Goal: Information Seeking & Learning: Find contact information

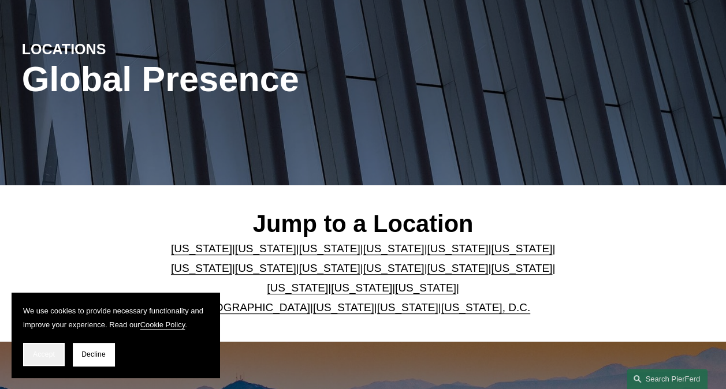
scroll to position [109, 0]
click at [40, 357] on span "Accept" at bounding box center [44, 354] width 22 height 8
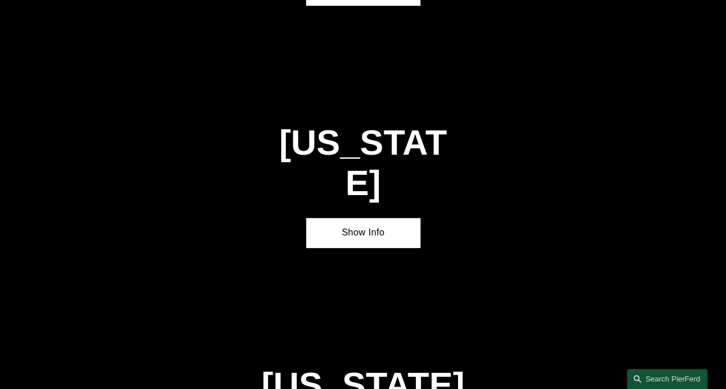
scroll to position [1657, 0]
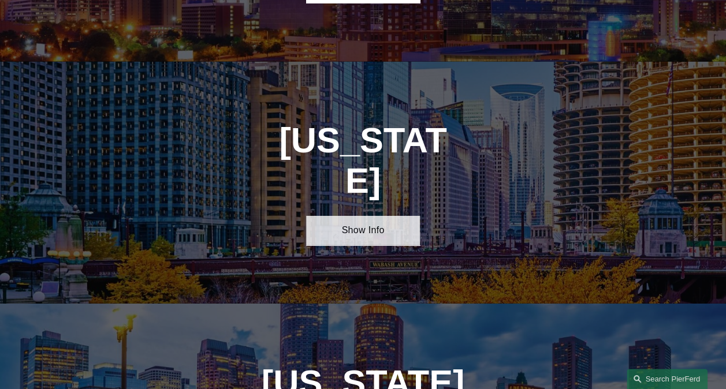
click at [350, 216] on link "Show Info" at bounding box center [363, 230] width 114 height 29
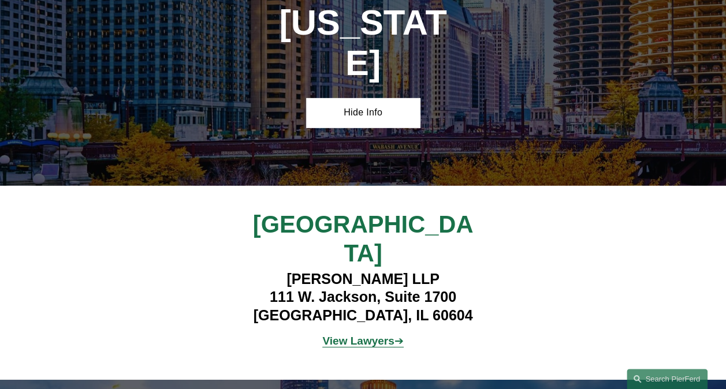
scroll to position [1778, 0]
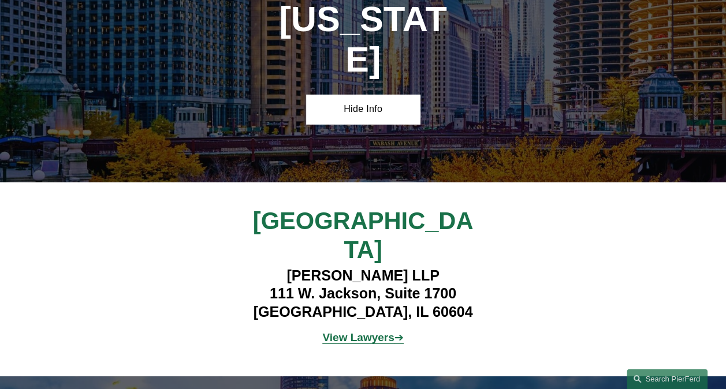
click at [363, 331] on strong "View Lawyers" at bounding box center [358, 337] width 72 height 12
click at [372, 331] on strong "View Lawyers" at bounding box center [358, 337] width 72 height 12
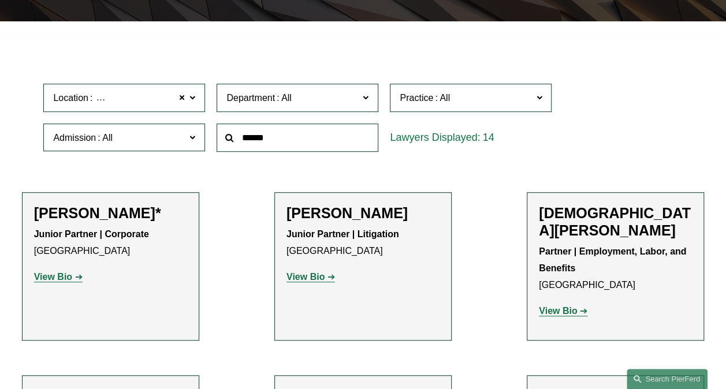
scroll to position [273, 0]
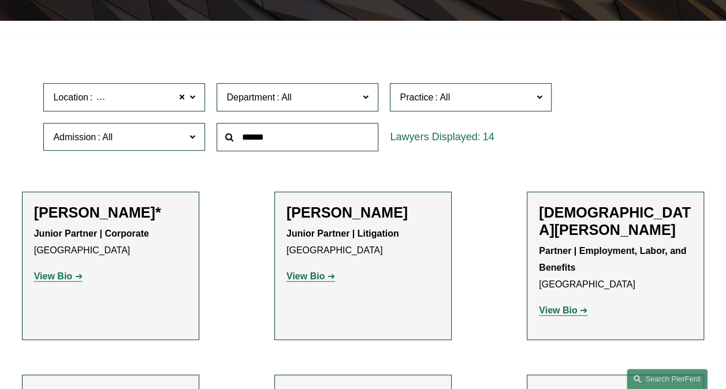
click at [73, 281] on link "View Bio" at bounding box center [58, 276] width 48 height 10
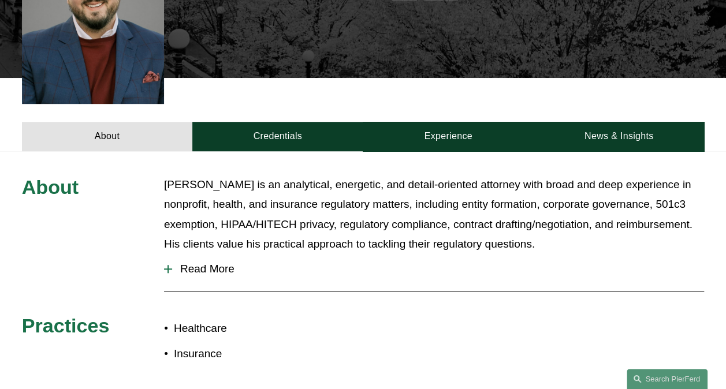
scroll to position [356, 0]
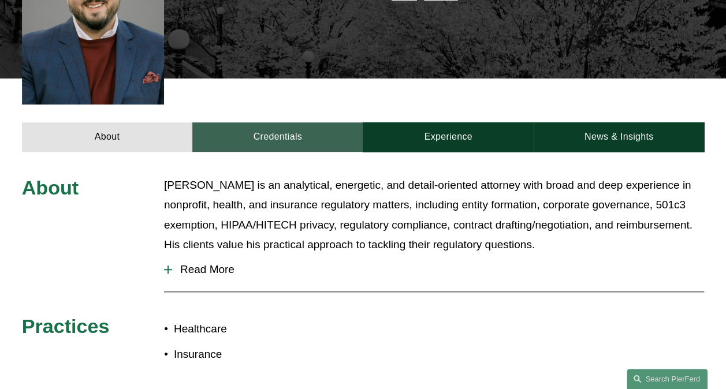
click at [306, 124] on link "Credentials" at bounding box center [277, 136] width 170 height 29
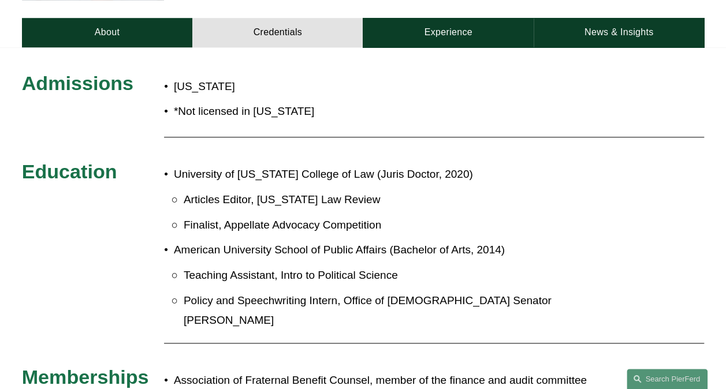
scroll to position [468, 0]
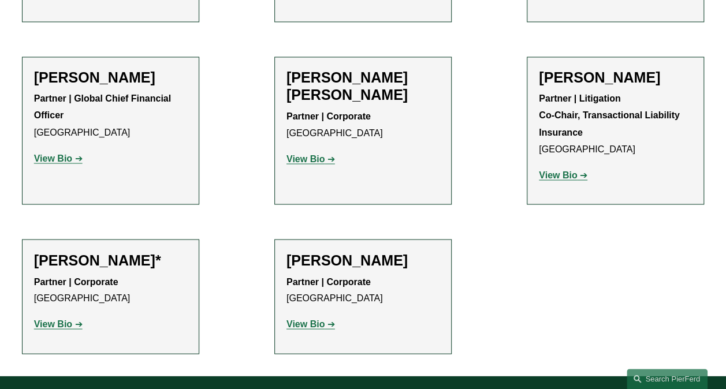
scroll to position [957, 0]
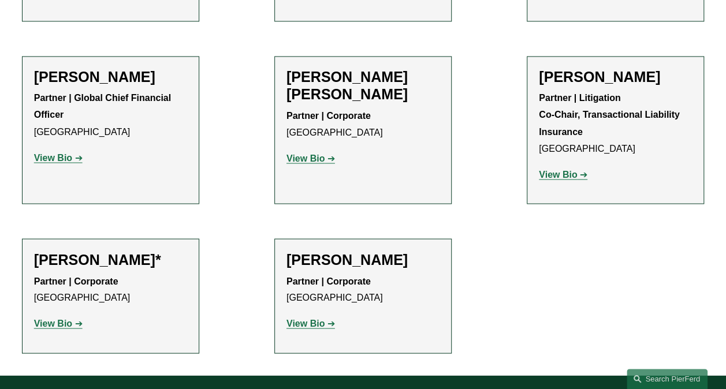
click at [292, 318] on strong "View Bio" at bounding box center [305, 323] width 38 height 10
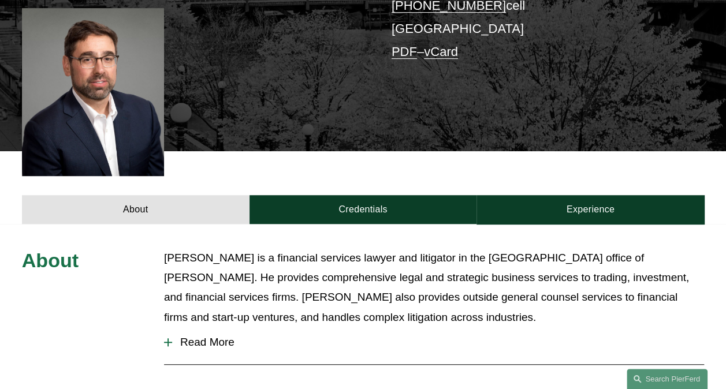
scroll to position [267, 0]
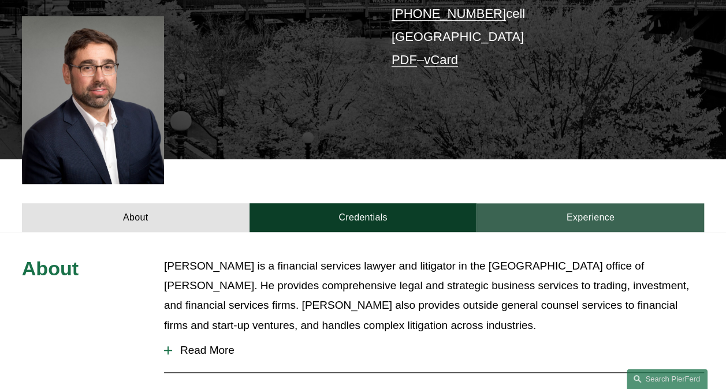
click at [586, 203] on link "Experience" at bounding box center [589, 217] width 227 height 29
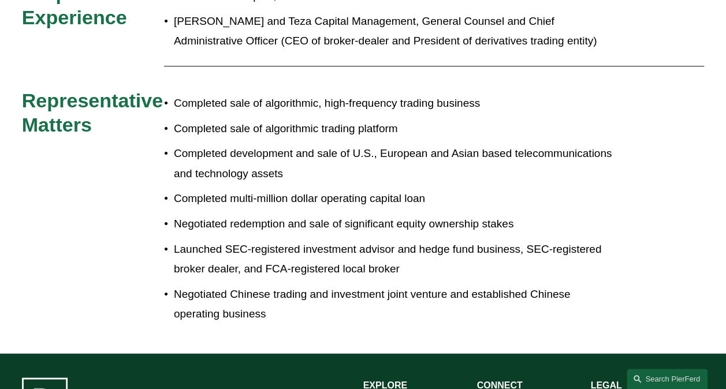
scroll to position [0, 0]
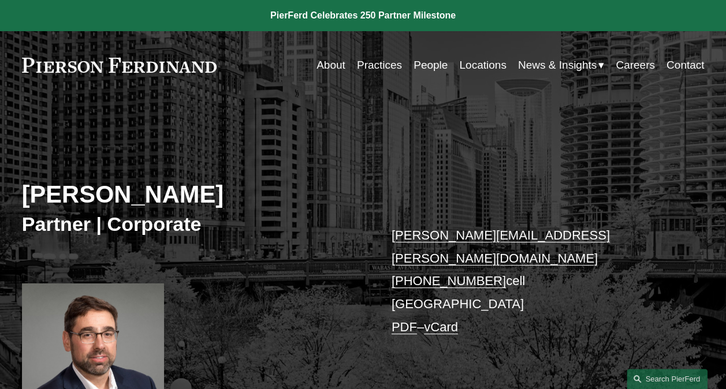
click at [421, 69] on link "People" at bounding box center [430, 65] width 34 height 22
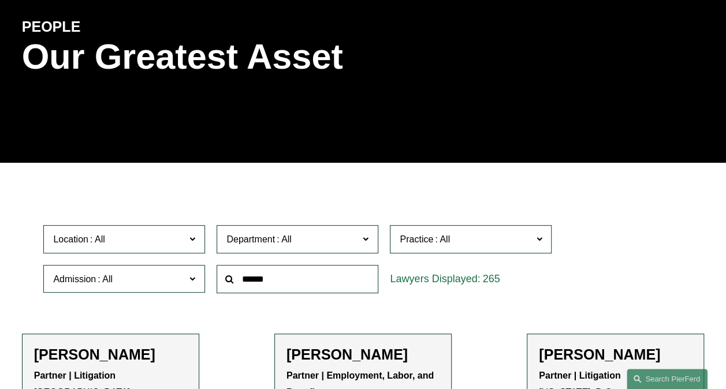
scroll to position [132, 0]
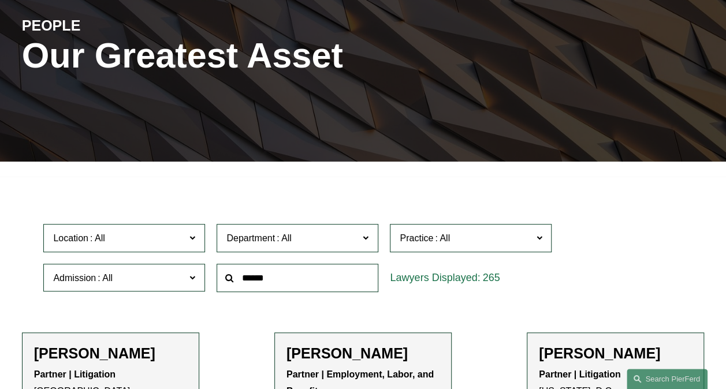
click at [163, 275] on span "Admission" at bounding box center [119, 278] width 132 height 16
click at [0, 0] on link "Spain" at bounding box center [0, 0] width 0 height 0
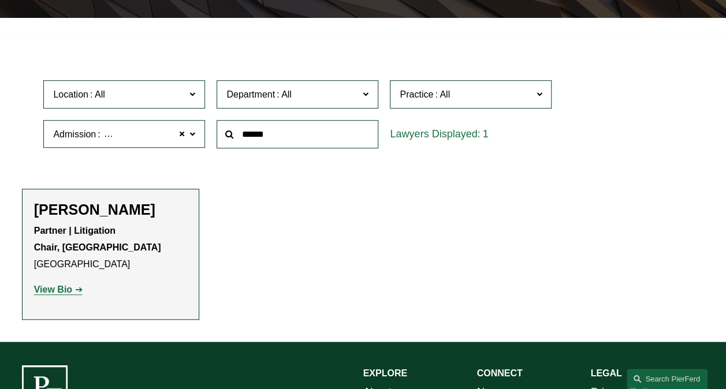
scroll to position [279, 0]
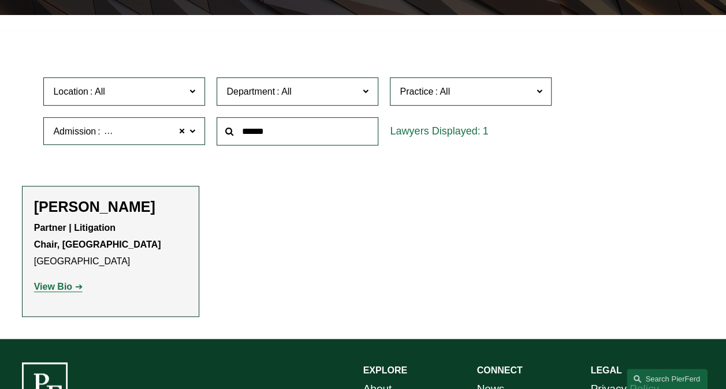
click at [62, 291] on strong "View Bio" at bounding box center [53, 287] width 38 height 10
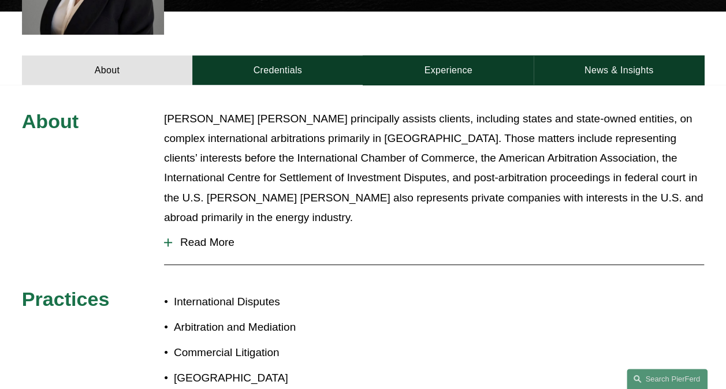
scroll to position [416, 0]
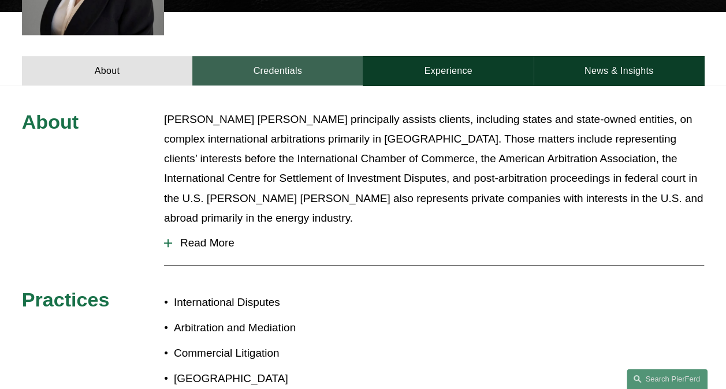
click at [281, 69] on link "Credentials" at bounding box center [277, 70] width 170 height 29
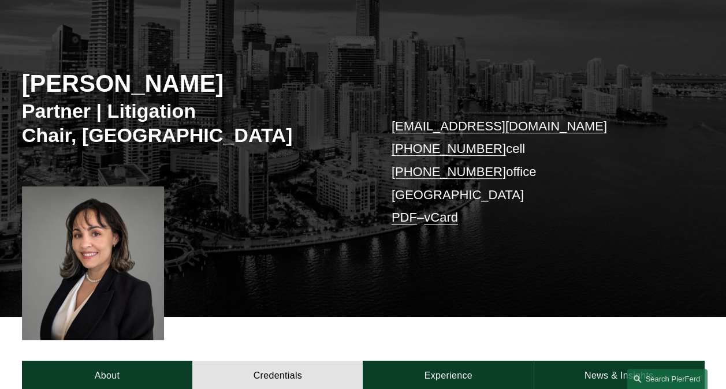
scroll to position [0, 0]
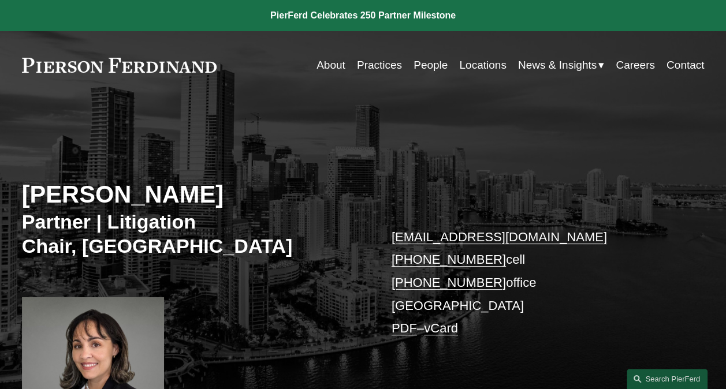
click at [392, 69] on link "Practices" at bounding box center [379, 65] width 45 height 22
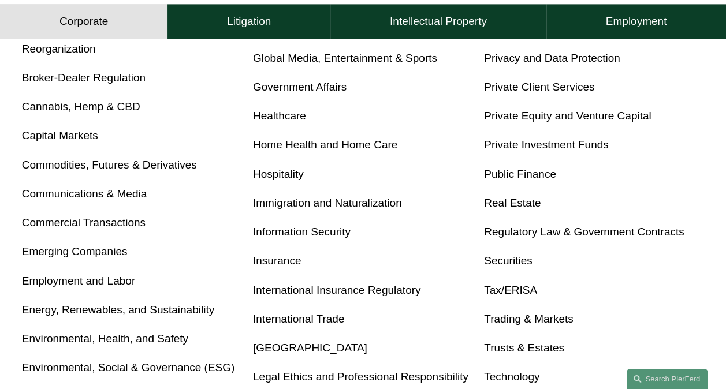
scroll to position [584, 0]
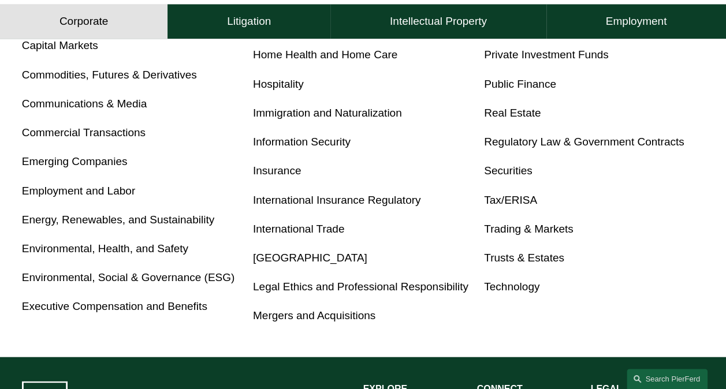
click at [297, 264] on link "[GEOGRAPHIC_DATA]" at bounding box center [310, 258] width 114 height 12
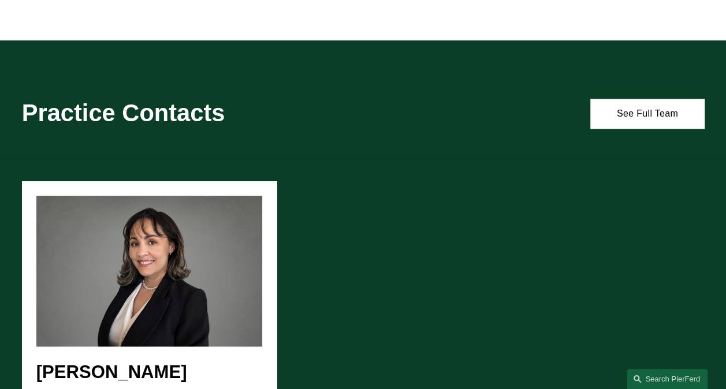
scroll to position [859, 0]
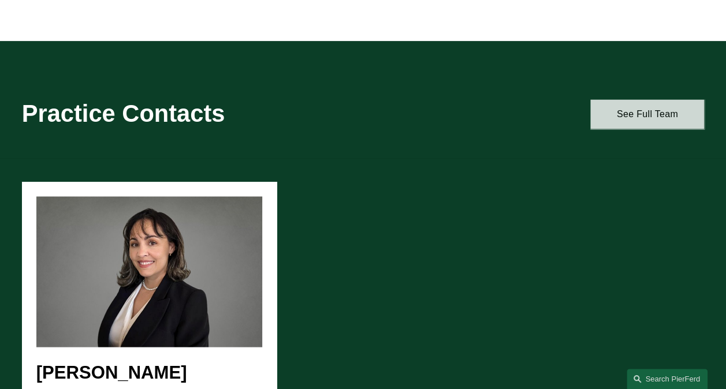
click at [634, 110] on link "See Full Team" at bounding box center [647, 113] width 114 height 29
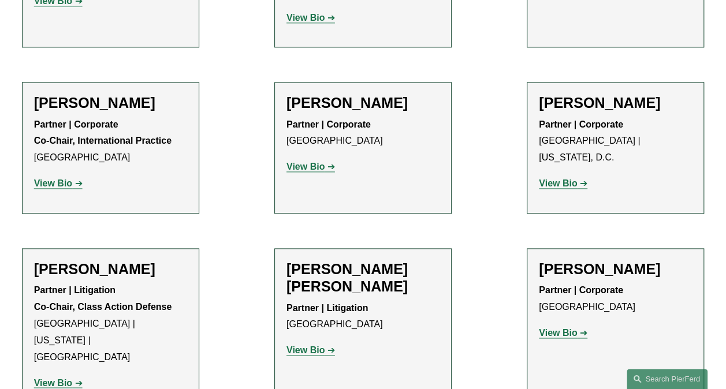
scroll to position [652, 0]
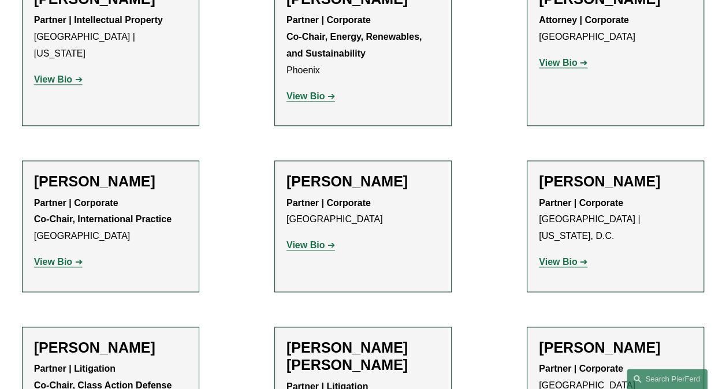
click at [58, 262] on strong "View Bio" at bounding box center [53, 262] width 38 height 10
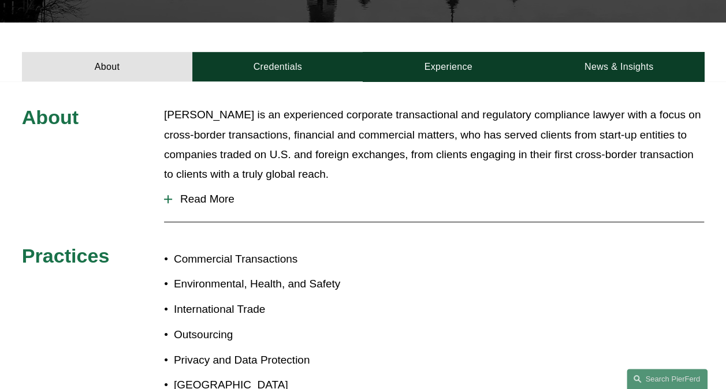
scroll to position [313, 0]
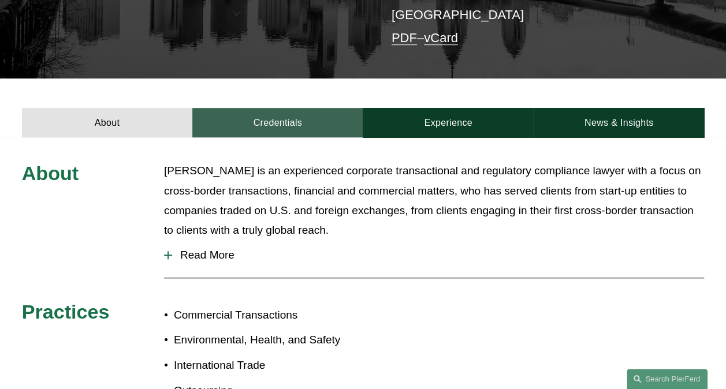
click at [301, 108] on link "Credentials" at bounding box center [277, 122] width 170 height 29
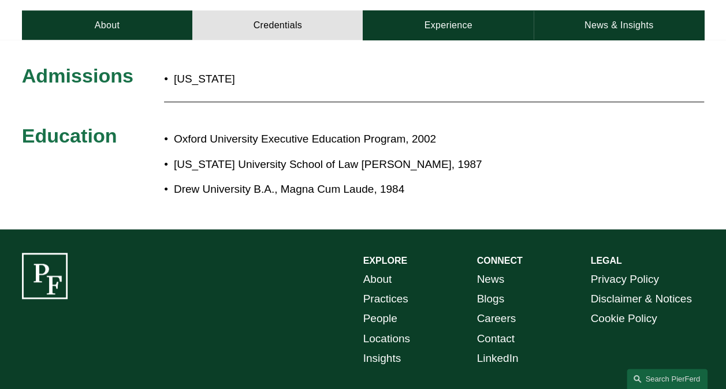
scroll to position [405, 0]
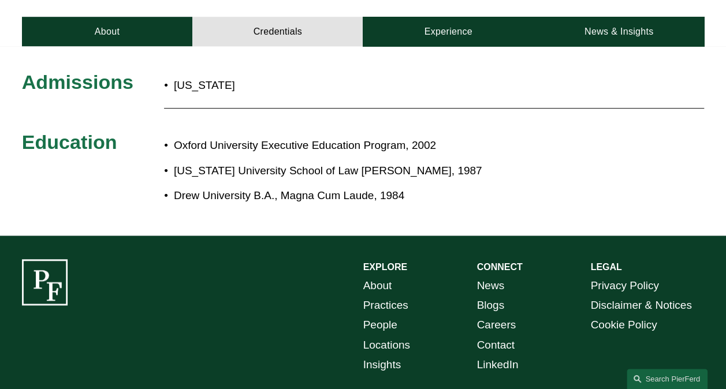
click at [498, 315] on link "Careers" at bounding box center [495, 325] width 39 height 20
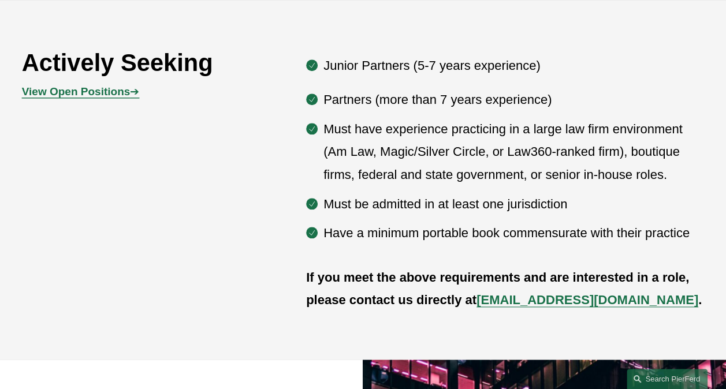
scroll to position [557, 0]
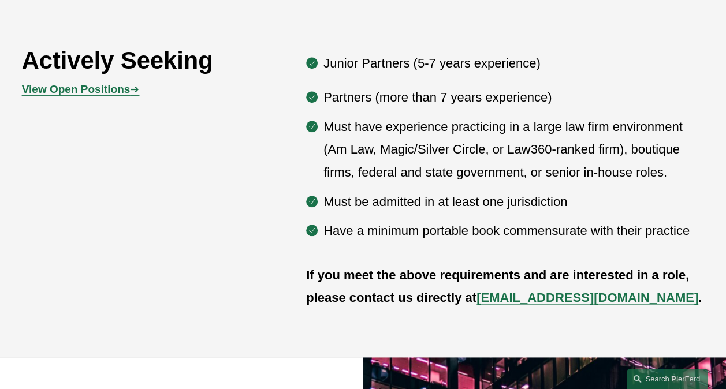
click at [95, 95] on strong "View Open Positions" at bounding box center [76, 89] width 109 height 12
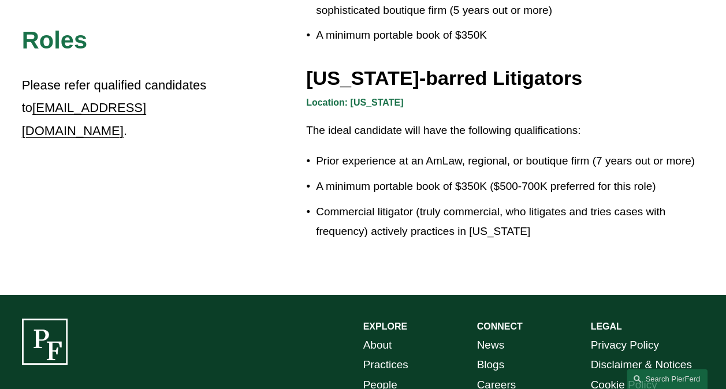
scroll to position [1926, 0]
